Goal: Task Accomplishment & Management: Manage account settings

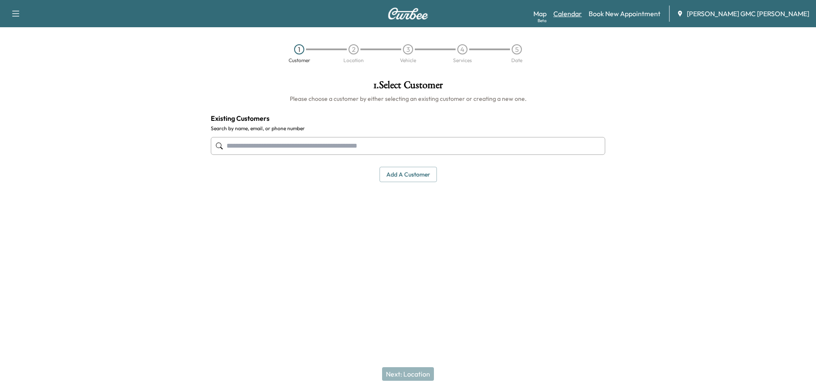
click at [582, 14] on link "Calendar" at bounding box center [567, 14] width 28 height 10
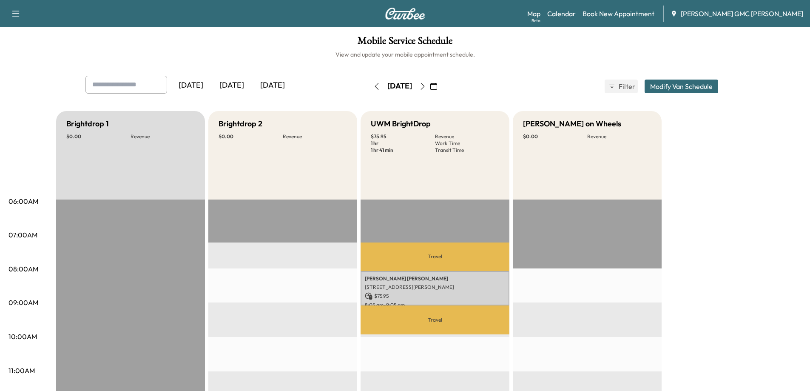
click at [426, 88] on icon "button" at bounding box center [422, 86] width 7 height 7
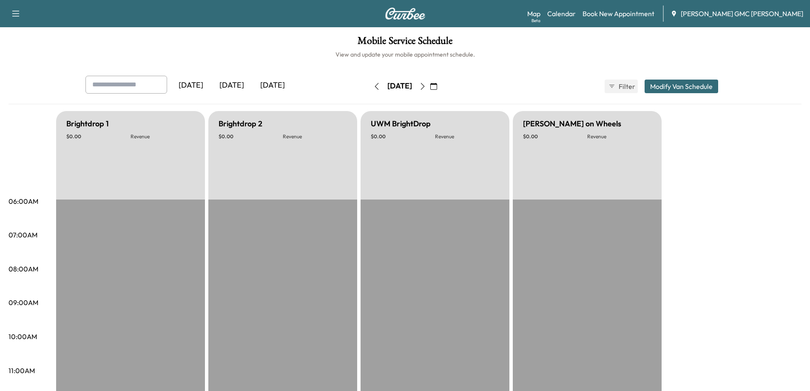
click at [437, 88] on icon "button" at bounding box center [433, 86] width 7 height 7
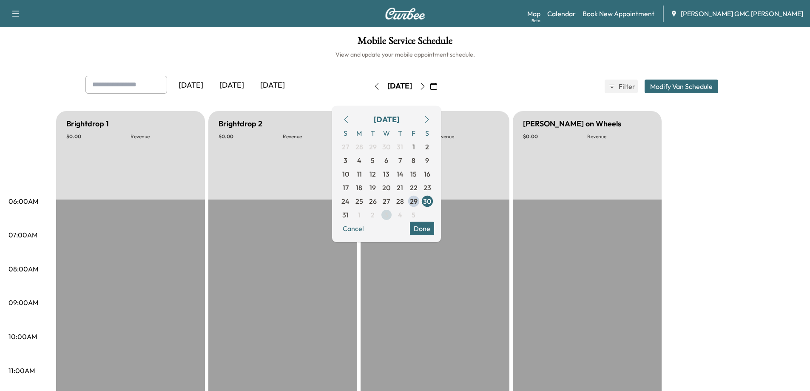
click at [388, 216] on span "3" at bounding box center [386, 215] width 4 height 10
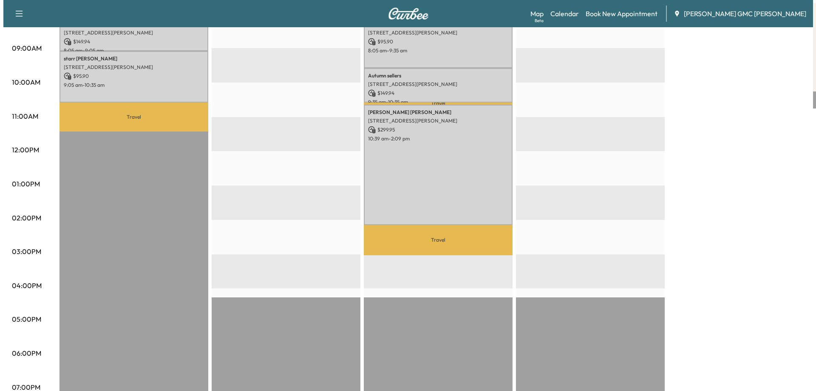
scroll to position [170, 0]
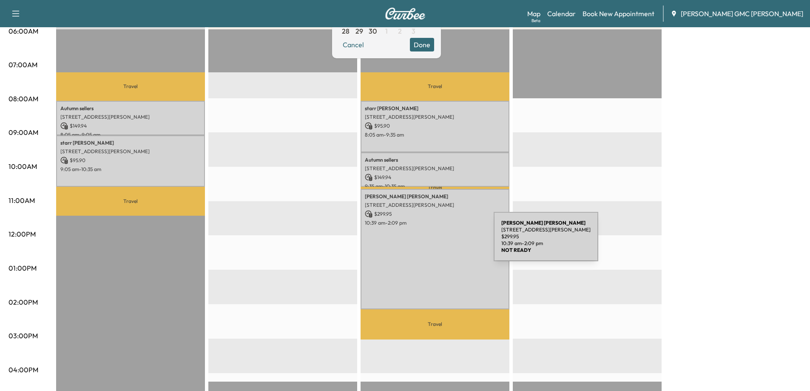
click at [430, 241] on div "[PERSON_NAME] [STREET_ADDRESS][PERSON_NAME] $ 299.95 10:39 am - 2:09 pm" at bounding box center [434, 249] width 149 height 120
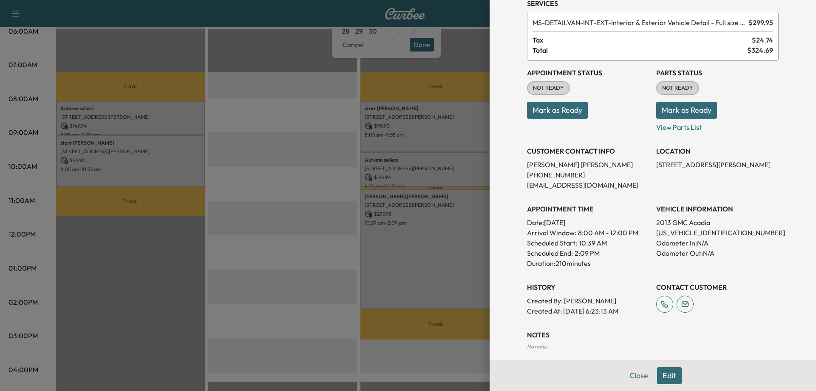
scroll to position [0, 0]
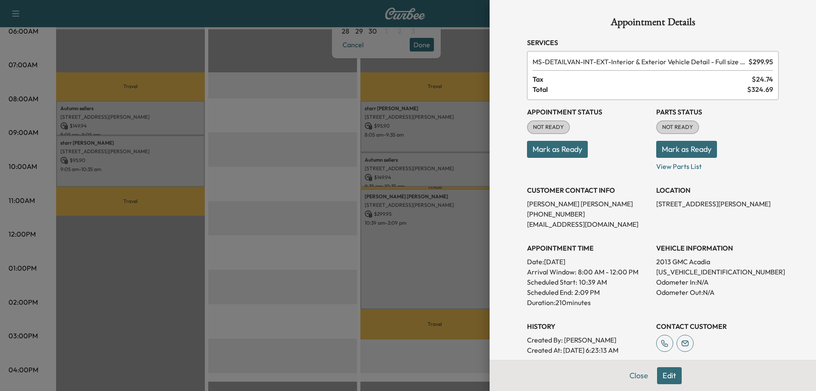
click at [661, 375] on button "Edit" at bounding box center [669, 375] width 25 height 17
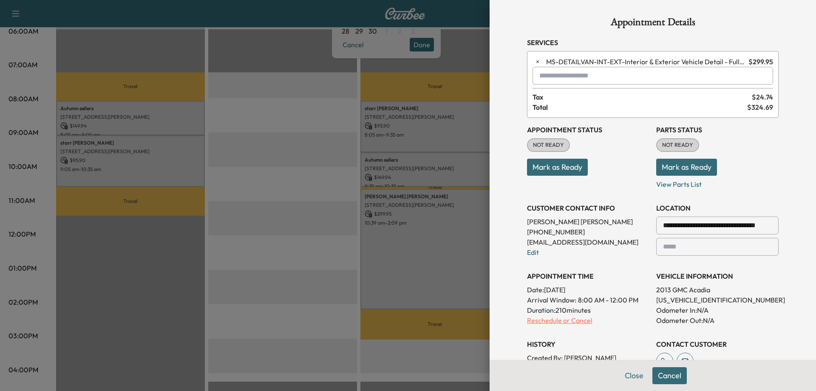
click at [557, 319] on p "Reschedule or Cancel" at bounding box center [588, 320] width 122 height 10
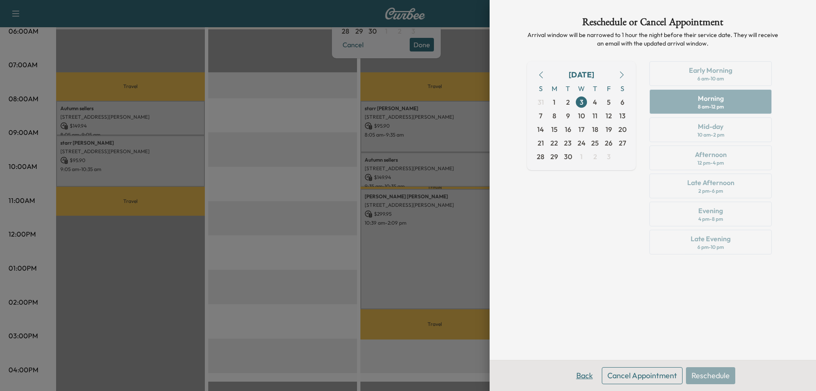
click at [587, 376] on button "Back" at bounding box center [585, 375] width 28 height 17
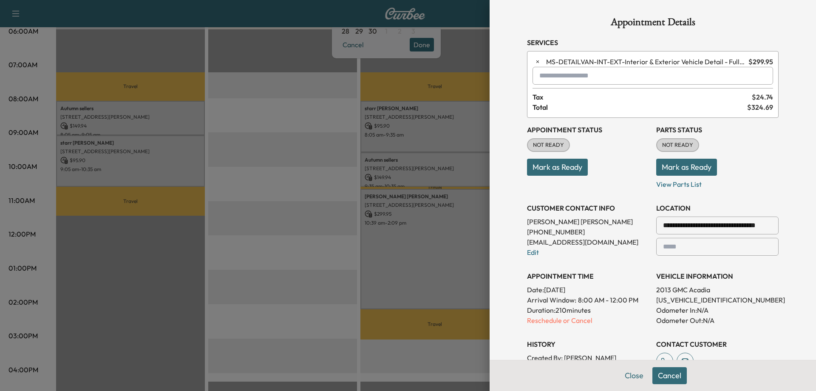
click at [581, 77] on input "text" at bounding box center [653, 76] width 241 height 18
type input "*"
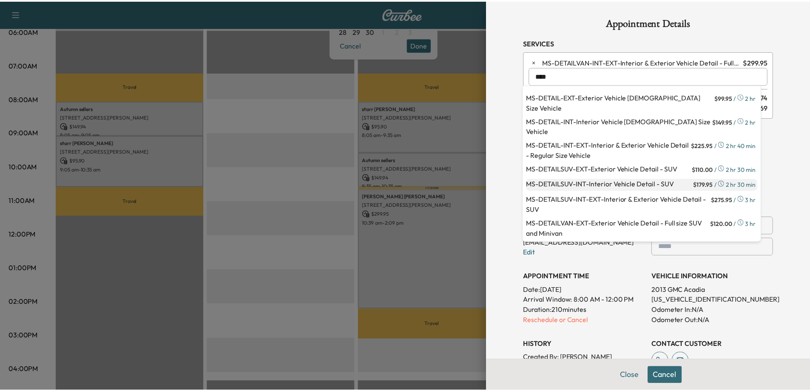
scroll to position [43, 0]
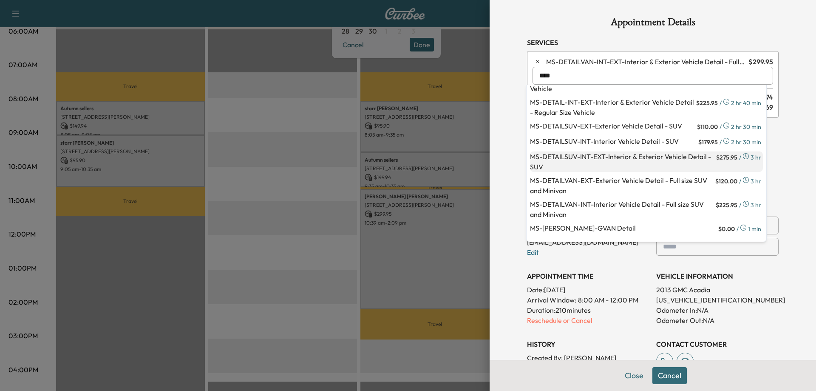
click at [566, 162] on p "MS-DETAILSUV-INT-EXT - Interior & Exterior Vehicle Detail - SUV" at bounding box center [622, 161] width 184 height 20
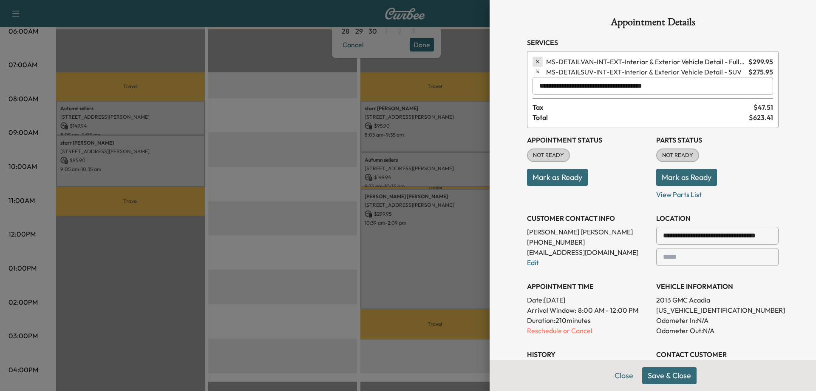
type input "**********"
click at [535, 60] on icon "button" at bounding box center [538, 62] width 6 height 6
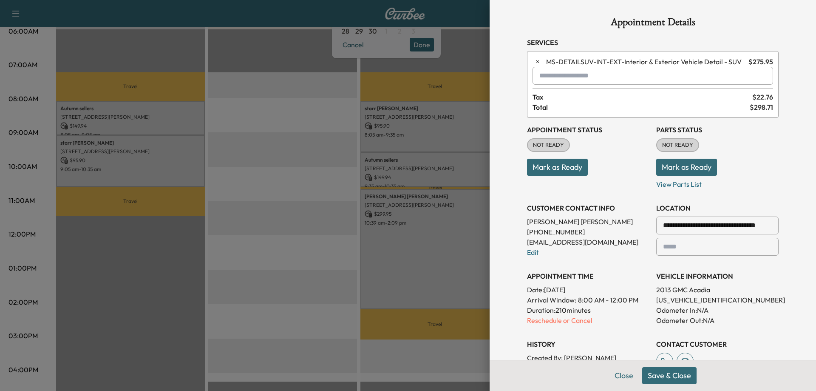
click at [684, 381] on button "Save & Close" at bounding box center [669, 375] width 54 height 17
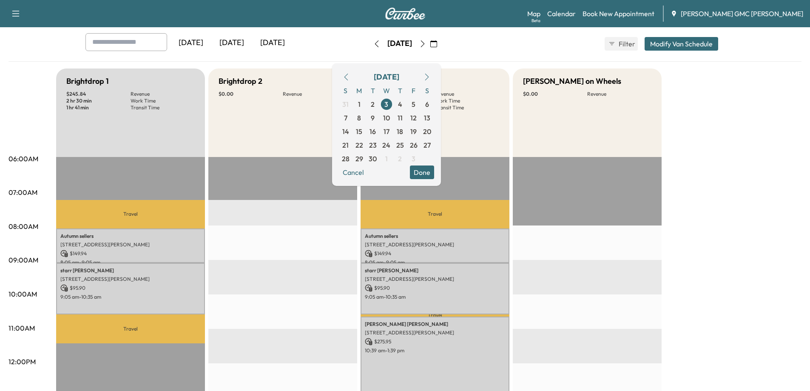
click at [750, 206] on div "Brightdrop 1 $ 245.84 Revenue 2 hr 30 min Work Time 1 hr 41 min Transit Time Tr…" at bounding box center [428, 387] width 745 height 638
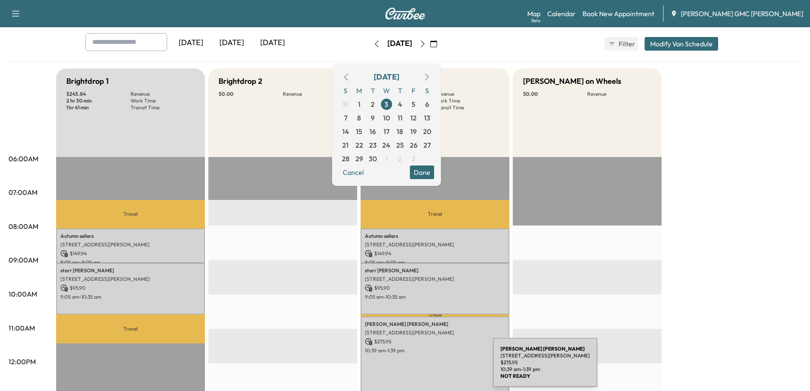
click at [429, 367] on div "[PERSON_NAME] [STREET_ADDRESS][PERSON_NAME] $ 275.95 10:39 am - 1:39 pm" at bounding box center [434, 367] width 149 height 103
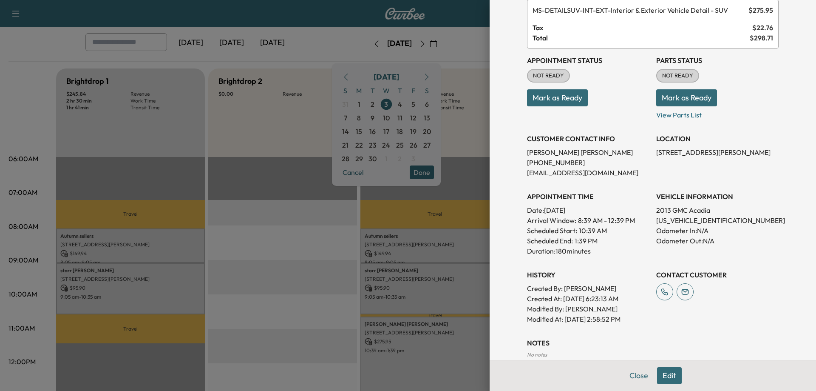
scroll to position [101, 0]
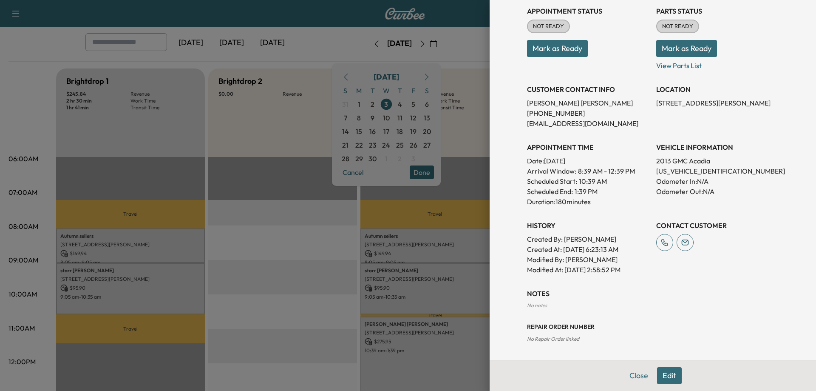
click at [662, 377] on button "Edit" at bounding box center [669, 375] width 25 height 17
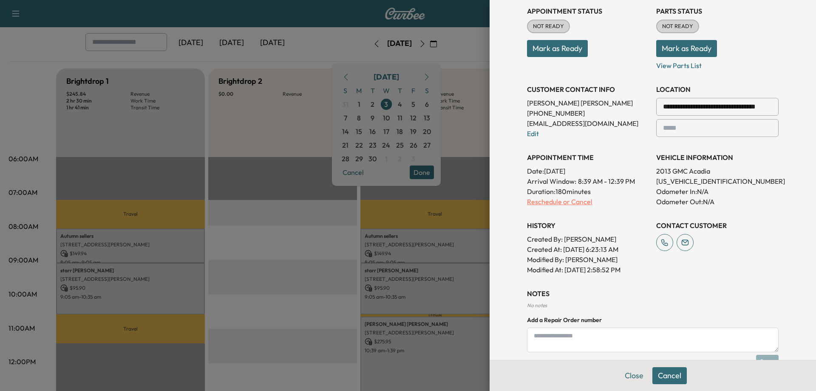
click at [563, 201] on p "Reschedule or Cancel" at bounding box center [588, 201] width 122 height 10
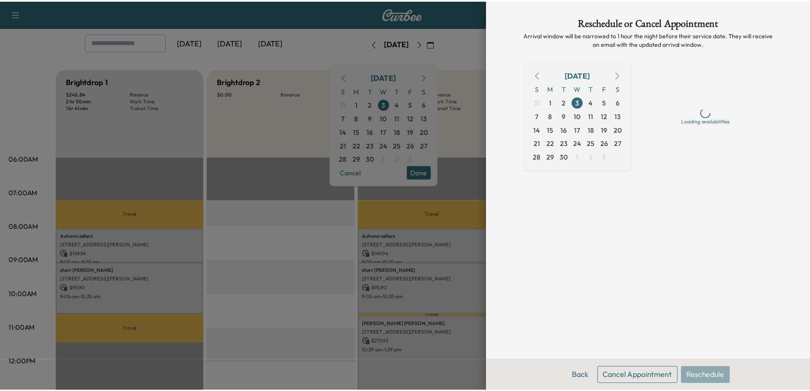
scroll to position [0, 0]
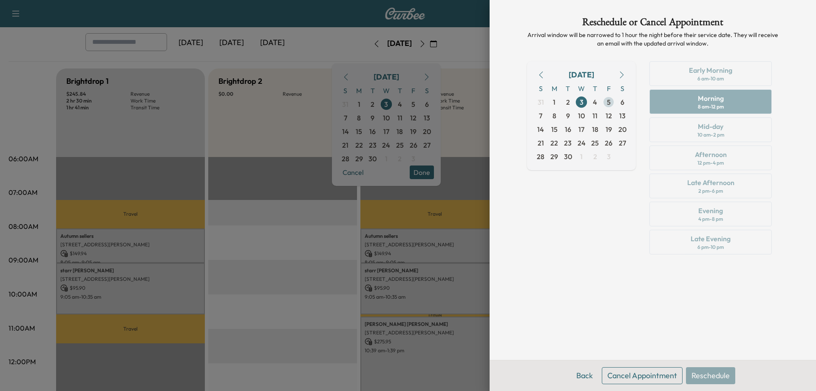
click at [608, 102] on span "5" at bounding box center [609, 102] width 4 height 10
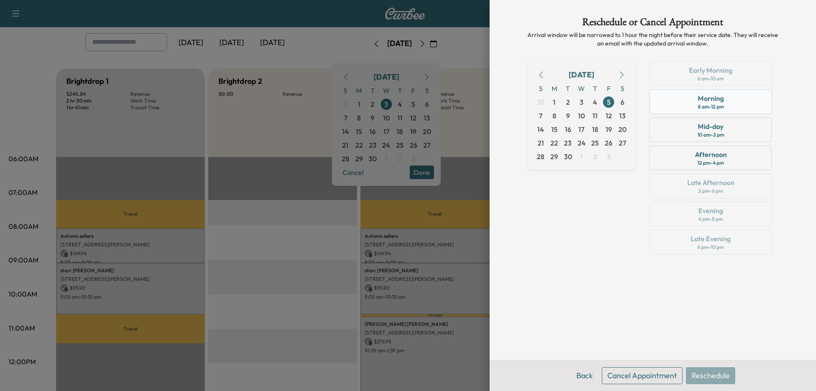
click at [723, 108] on div "8 am - 12 pm" at bounding box center [711, 106] width 26 height 7
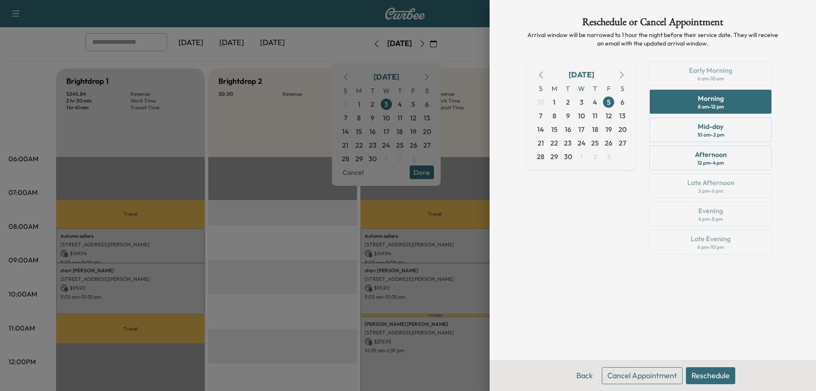
click at [711, 380] on button "Reschedule" at bounding box center [710, 375] width 49 height 17
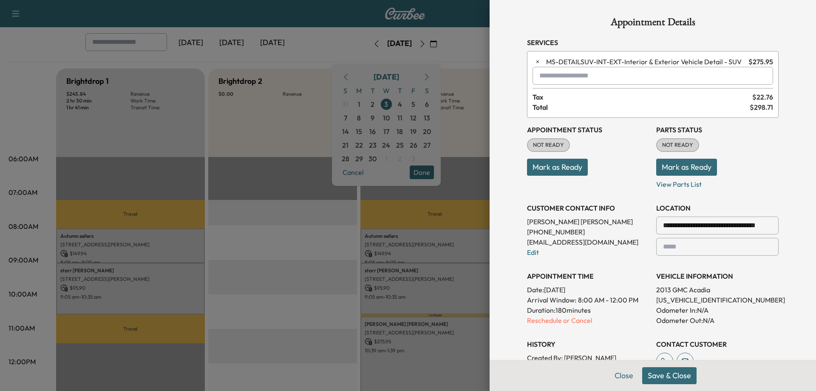
click at [666, 378] on button "Save & Close" at bounding box center [669, 375] width 54 height 17
